Goal: Check status: Check status

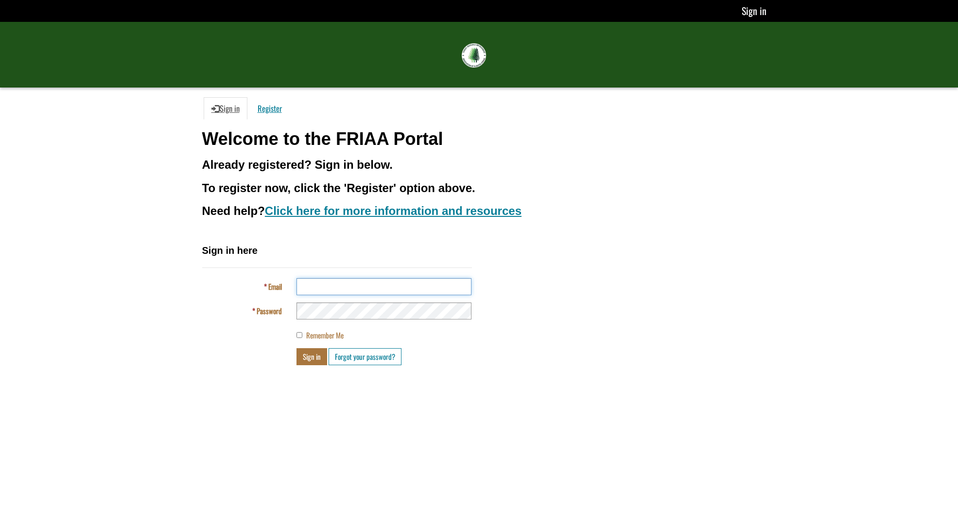
type input "**********"
click at [312, 354] on button "Sign in" at bounding box center [311, 356] width 31 height 17
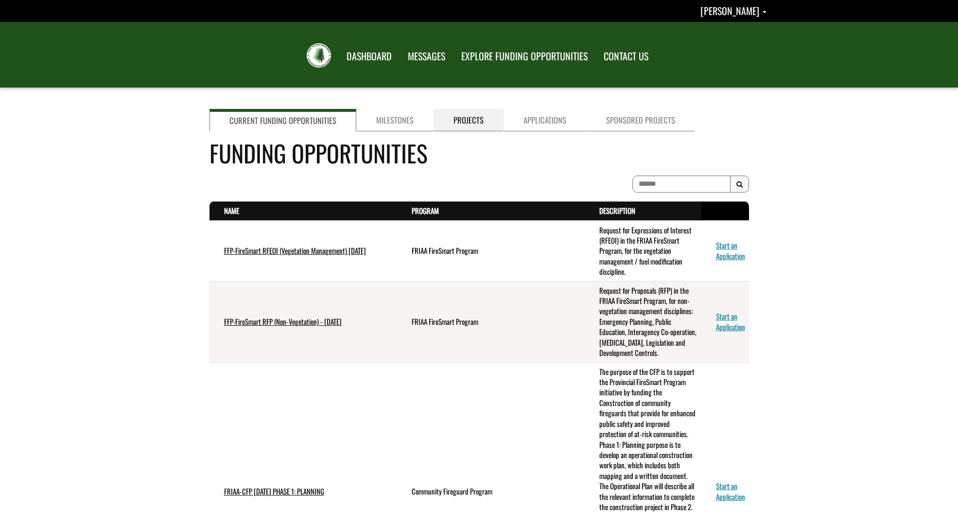
click at [460, 125] on link "Projects" at bounding box center [468, 120] width 70 height 22
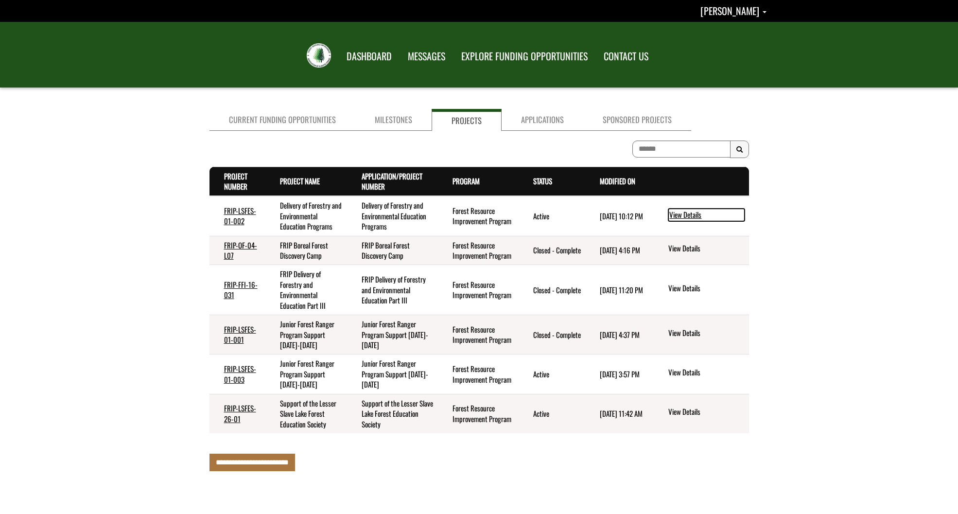
click at [690, 216] on link "View Details" at bounding box center [706, 214] width 76 height 13
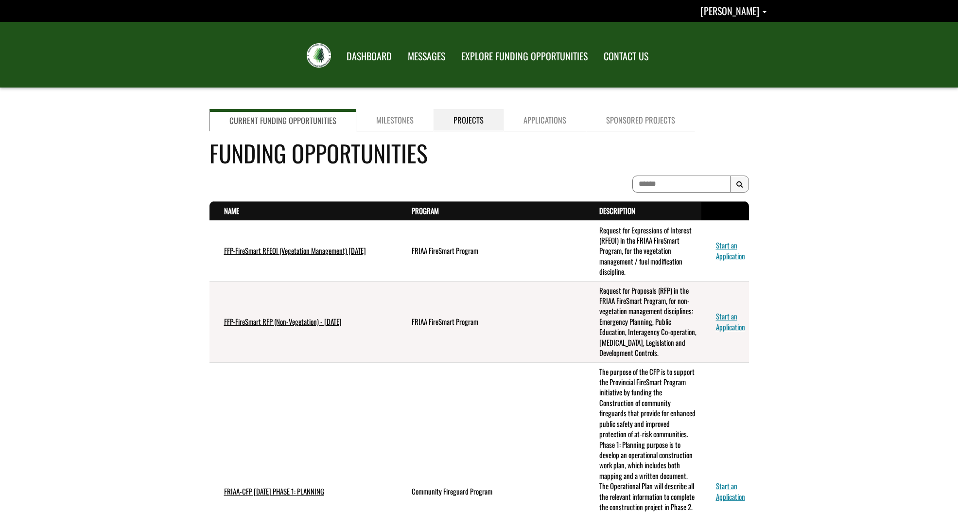
click at [479, 122] on link "Projects" at bounding box center [468, 120] width 70 height 22
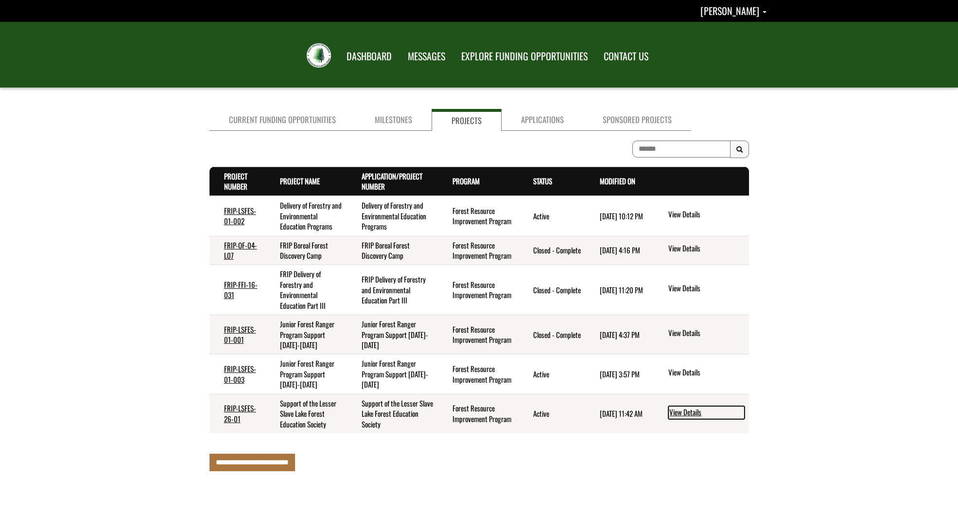
click at [690, 406] on link "View Details" at bounding box center [706, 412] width 76 height 13
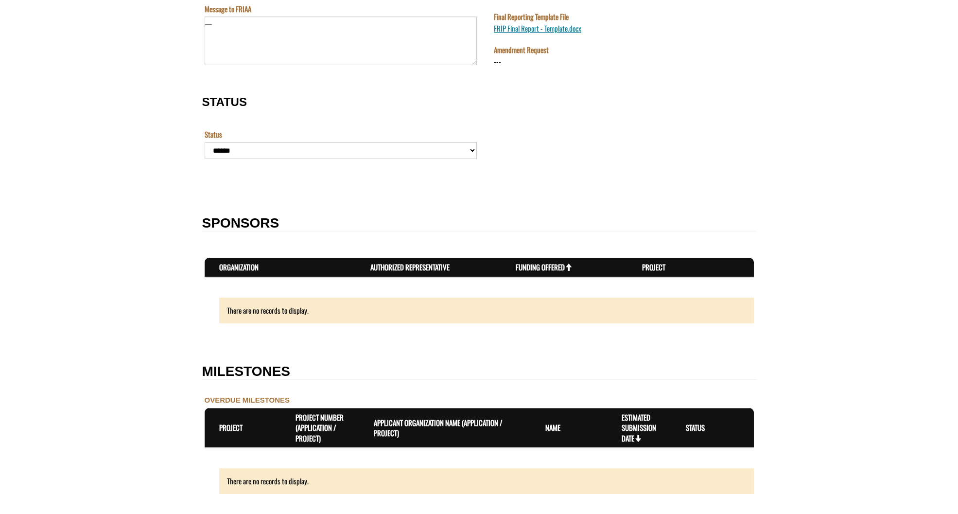
scroll to position [792, 0]
